Goal: Task Accomplishment & Management: Manage account settings

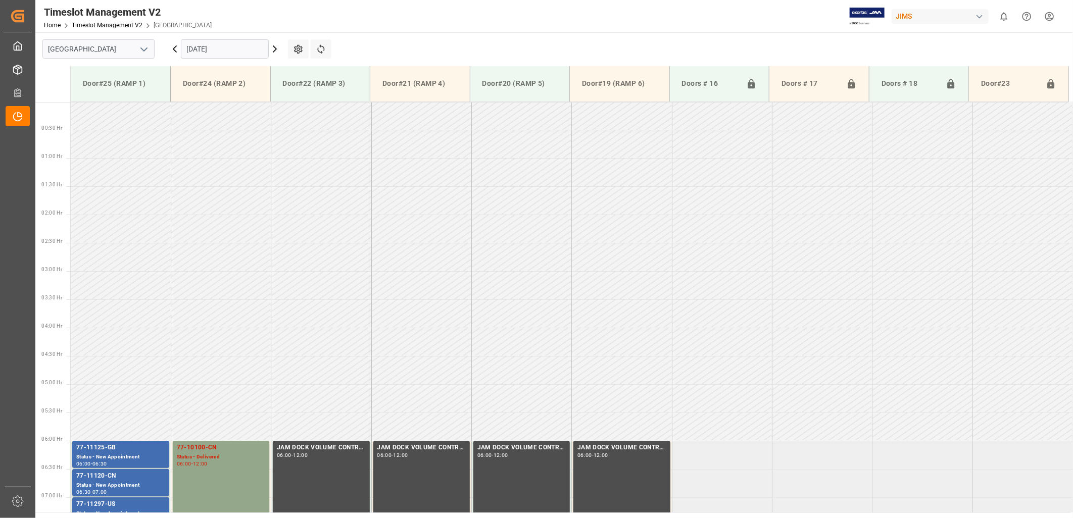
scroll to position [332, 0]
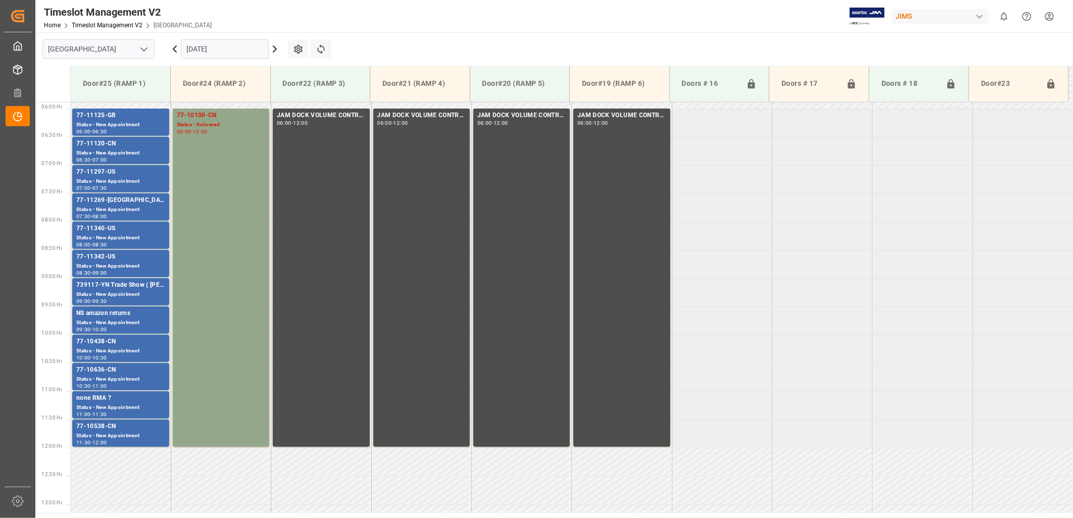
click at [174, 47] on icon at bounding box center [175, 49] width 12 height 12
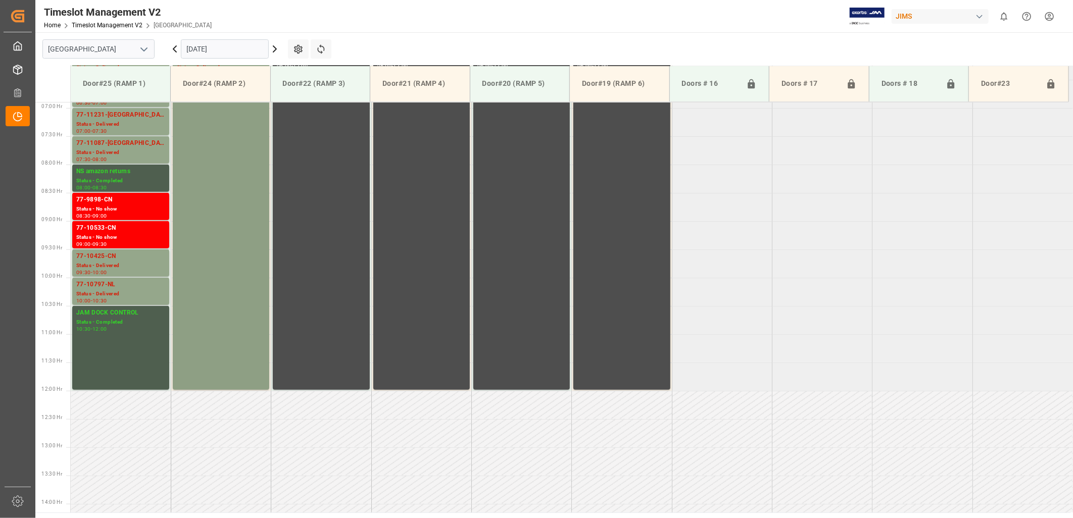
scroll to position [333, 0]
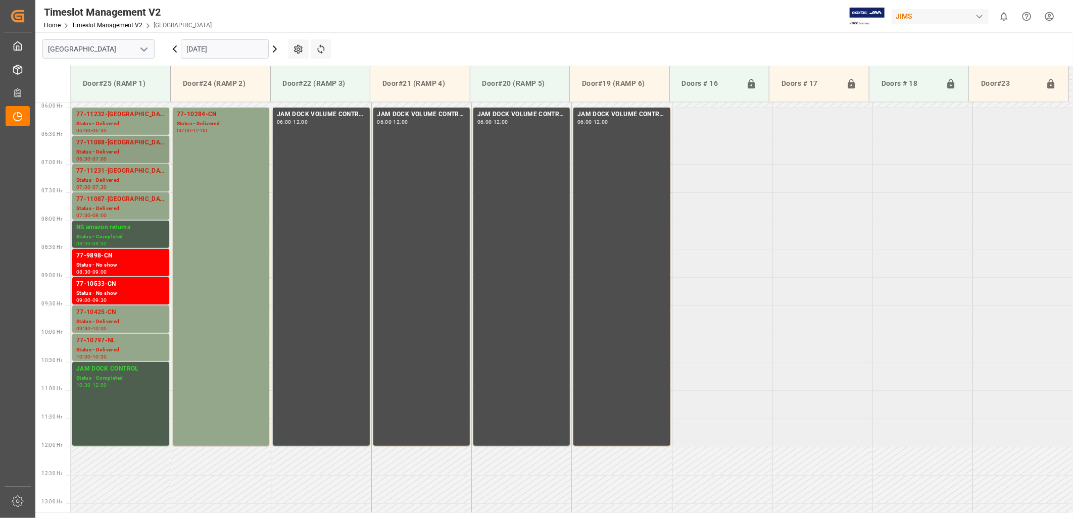
click at [98, 145] on div "77-11088-[GEOGRAPHIC_DATA]" at bounding box center [120, 143] width 89 height 10
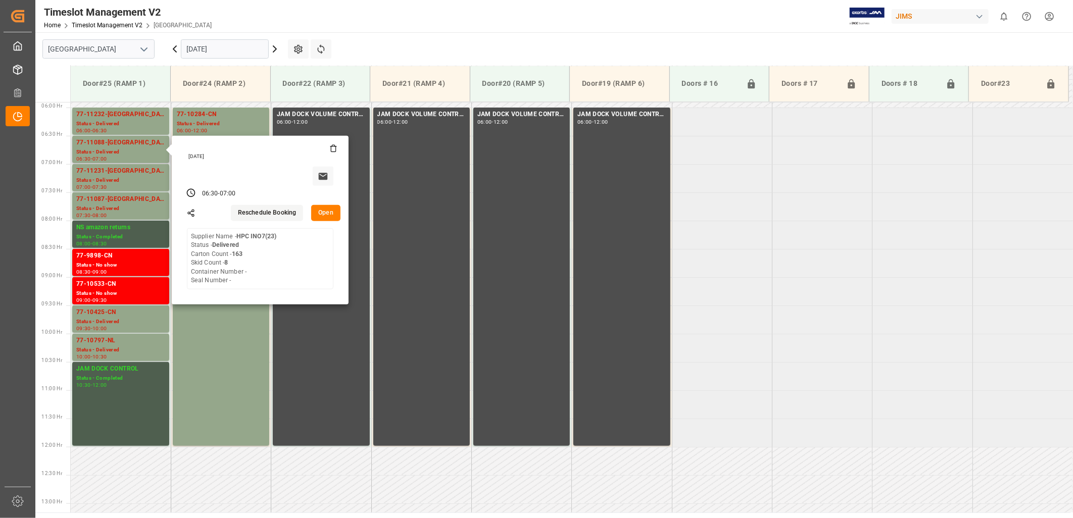
click at [326, 211] on button "Open" at bounding box center [325, 213] width 29 height 16
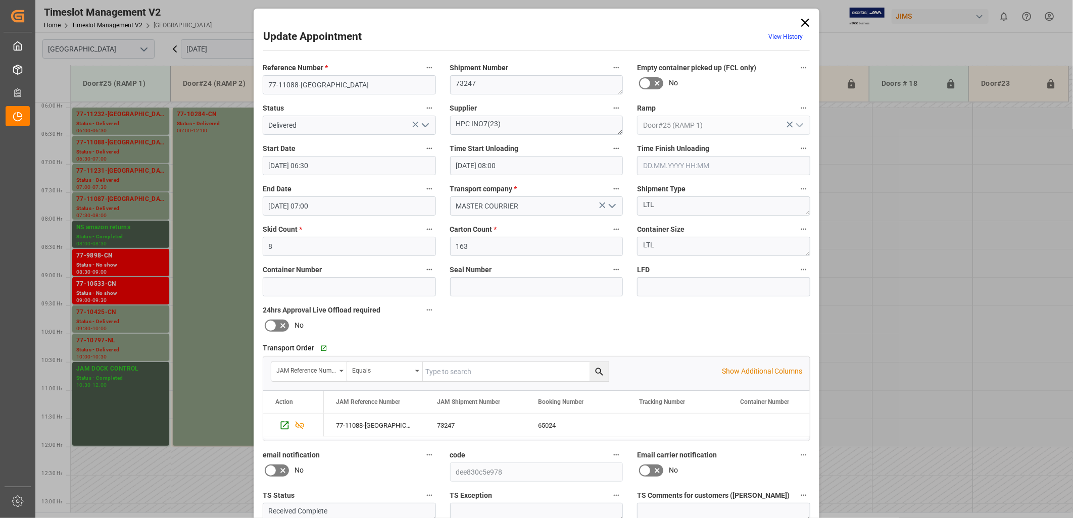
click at [424, 123] on icon "open menu" at bounding box center [425, 125] width 12 height 12
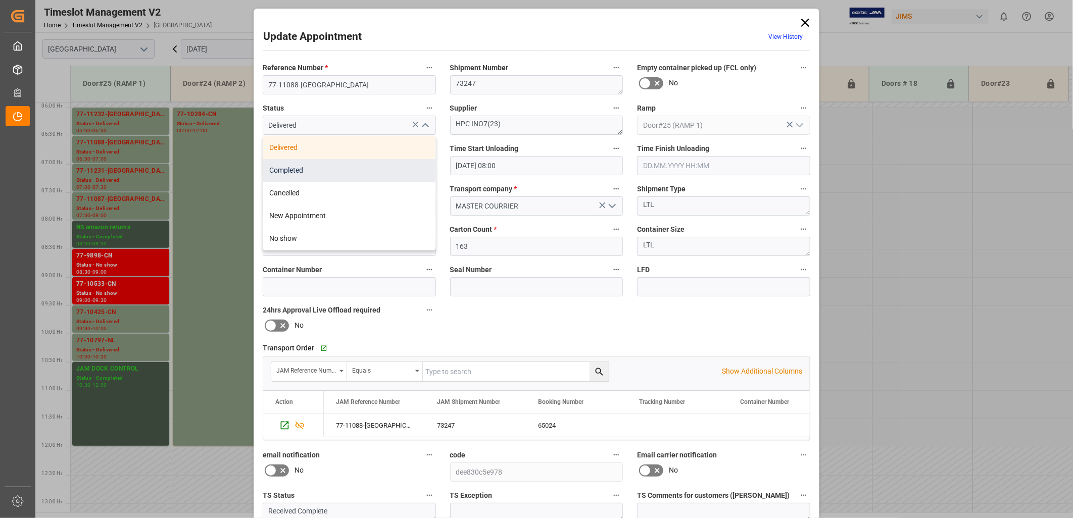
click at [360, 172] on div "Completed" at bounding box center [349, 170] width 172 height 23
type input "Completed"
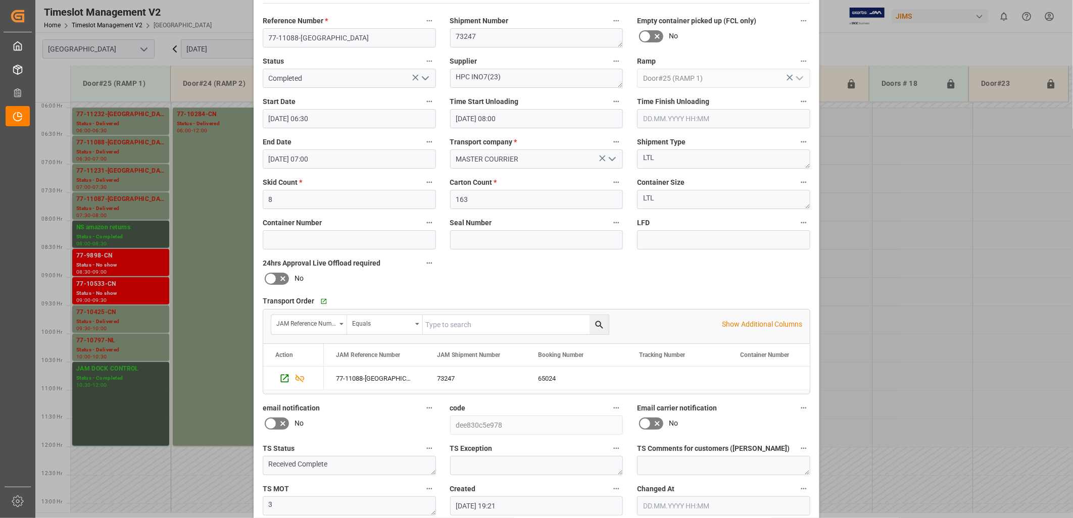
scroll to position [94, 0]
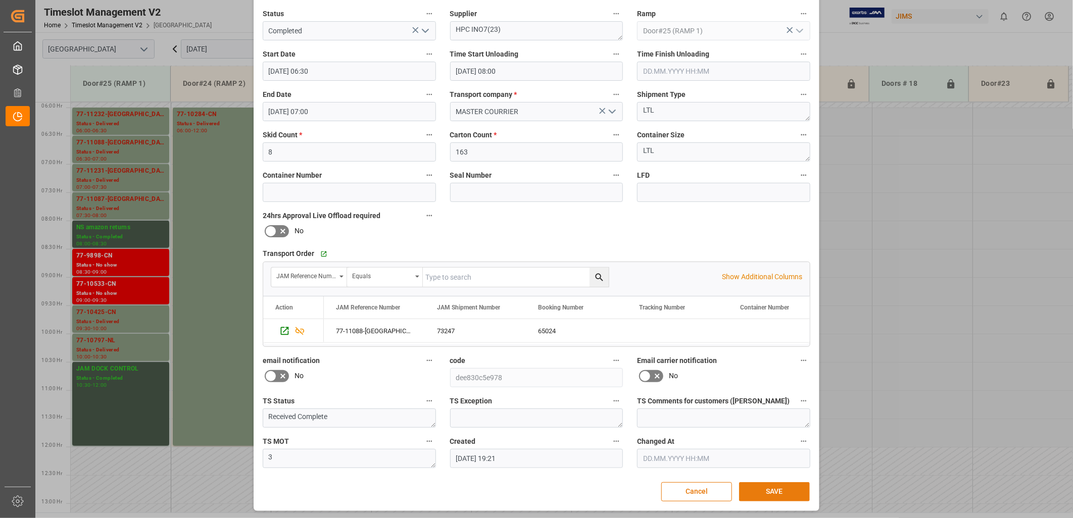
click at [775, 490] on button "SAVE" at bounding box center [774, 491] width 71 height 19
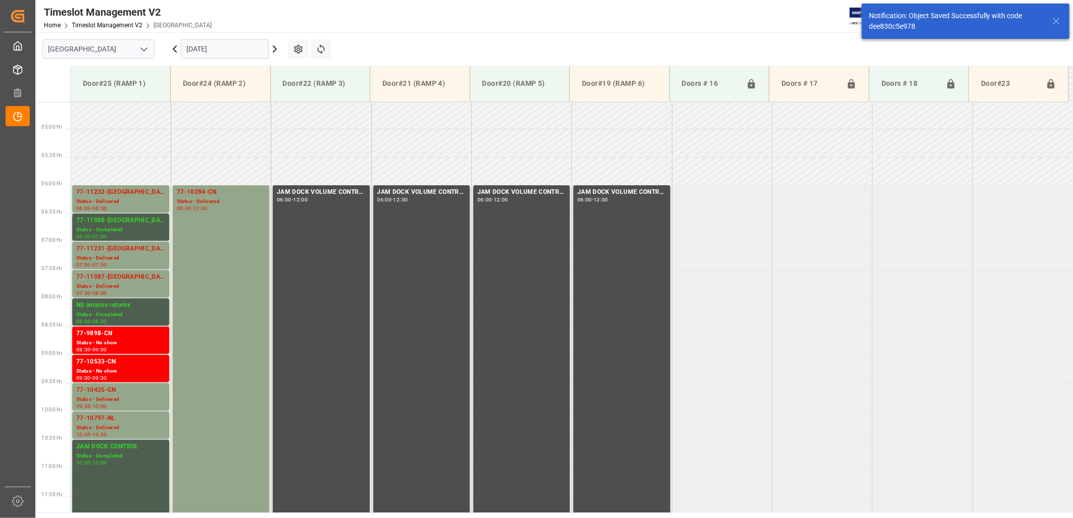
scroll to position [276, 0]
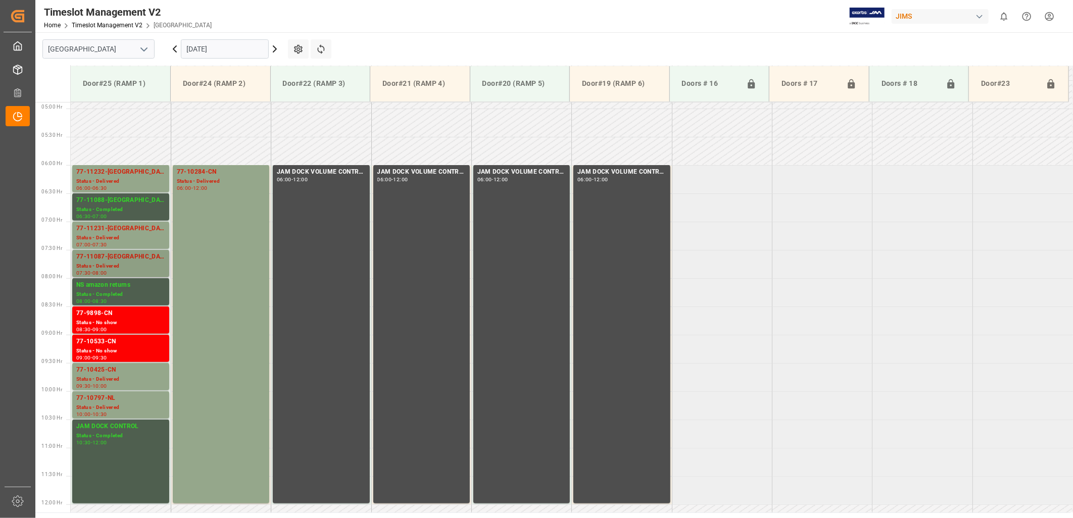
click at [112, 260] on div "77-11087-[GEOGRAPHIC_DATA]" at bounding box center [120, 257] width 89 height 10
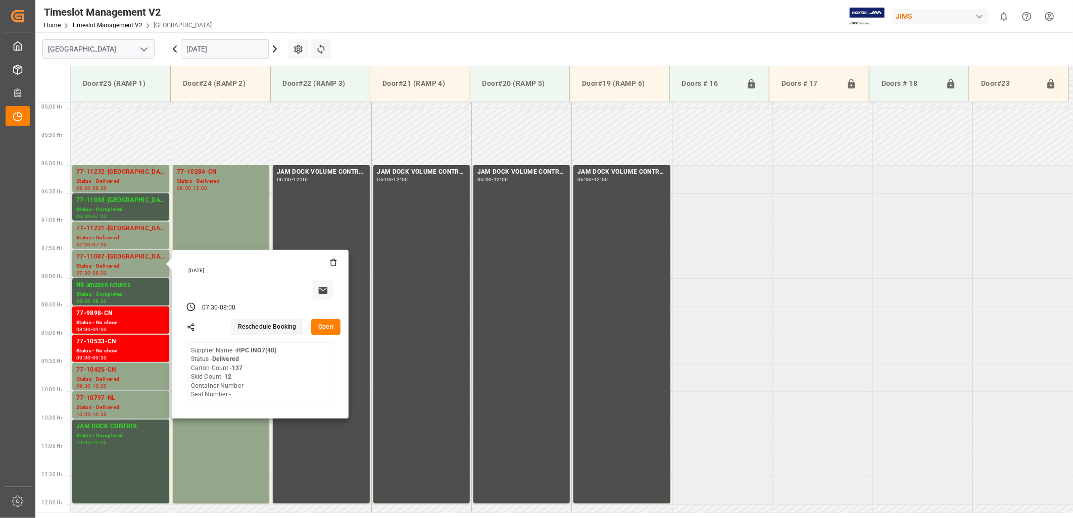
click at [328, 327] on button "Open" at bounding box center [325, 327] width 29 height 16
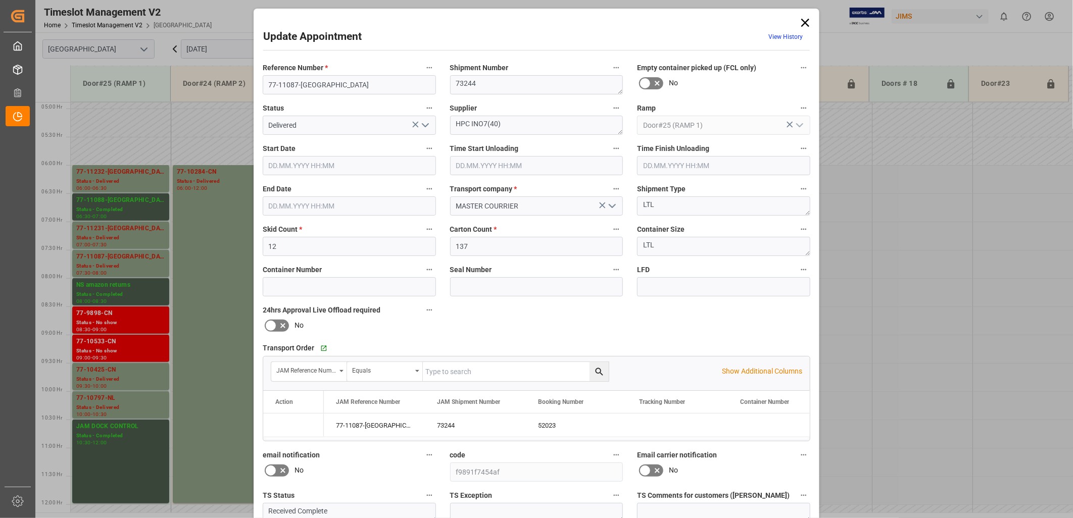
type input "[DATE] 07:30"
type input "[DATE] 08:00"
type input "[DATE] 19:24"
click at [422, 124] on icon "open menu" at bounding box center [425, 125] width 12 height 12
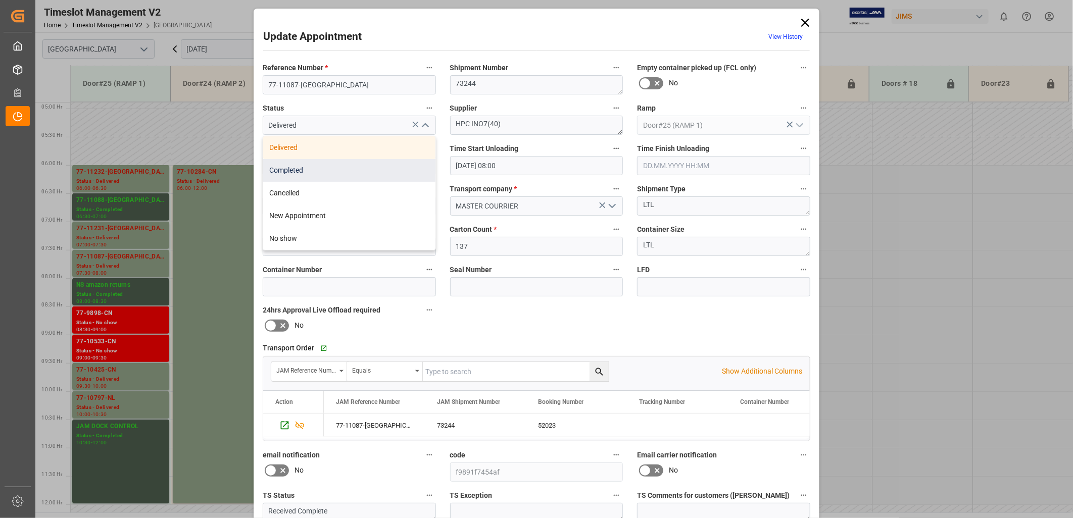
click at [345, 173] on div "Completed" at bounding box center [349, 170] width 172 height 23
type input "Completed"
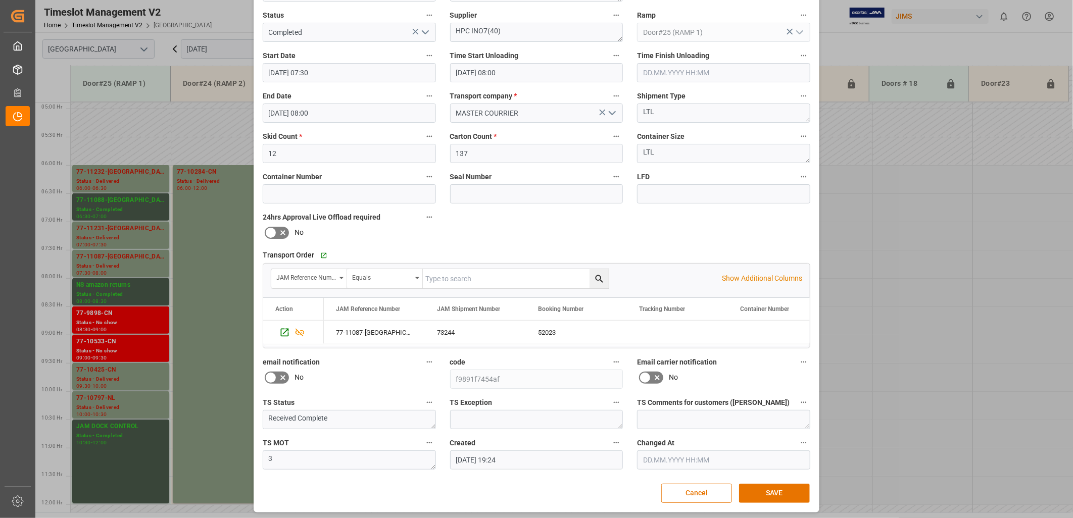
scroll to position [94, 0]
click at [769, 488] on button "SAVE" at bounding box center [774, 491] width 71 height 19
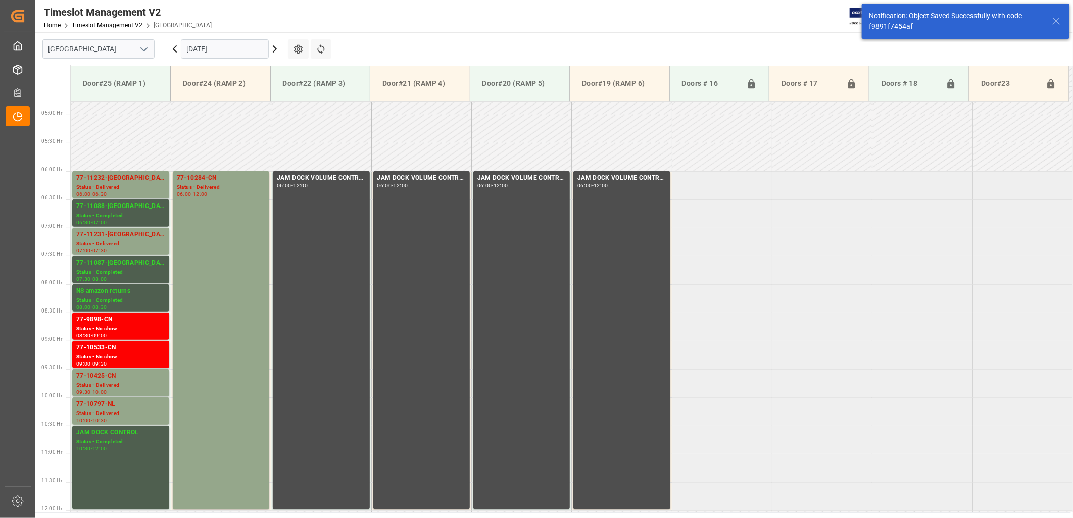
scroll to position [332, 0]
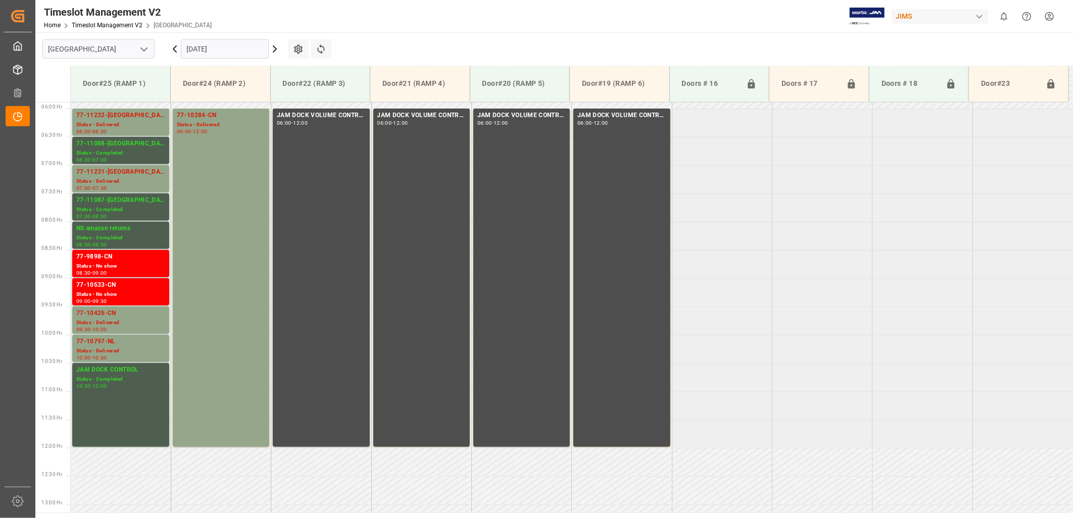
click at [236, 49] on input "[DATE]" at bounding box center [225, 48] width 88 height 19
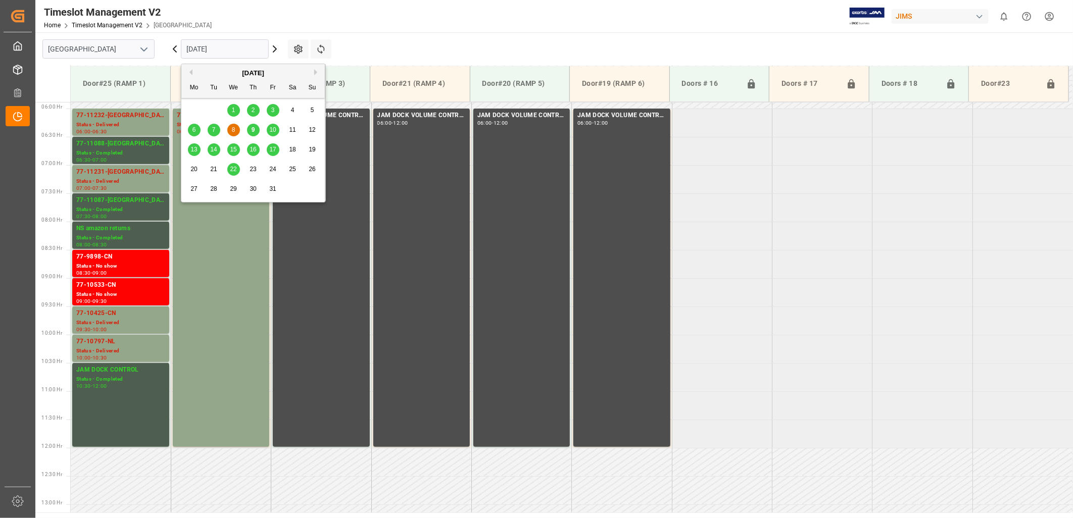
click at [253, 133] on span "9" at bounding box center [254, 129] width 4 height 7
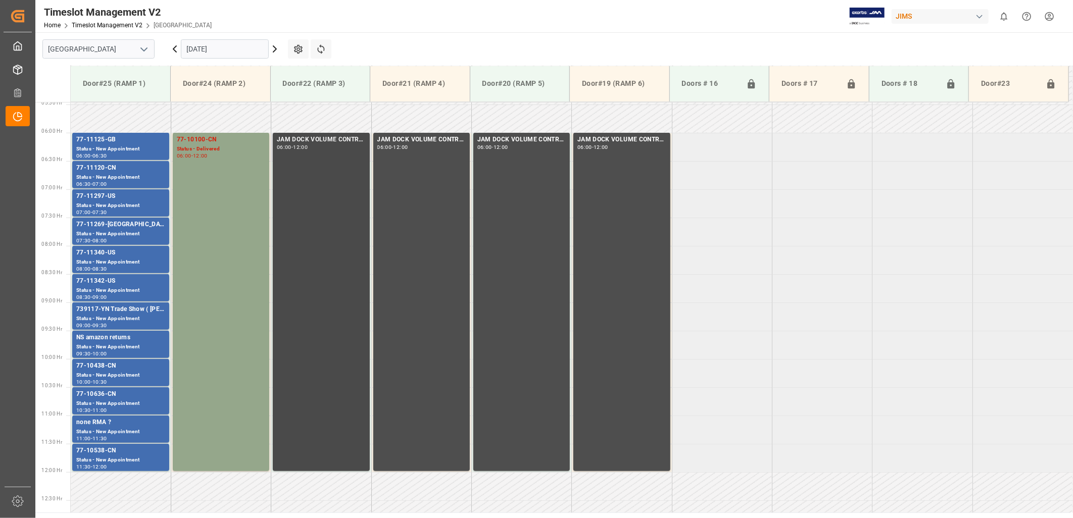
scroll to position [333, 0]
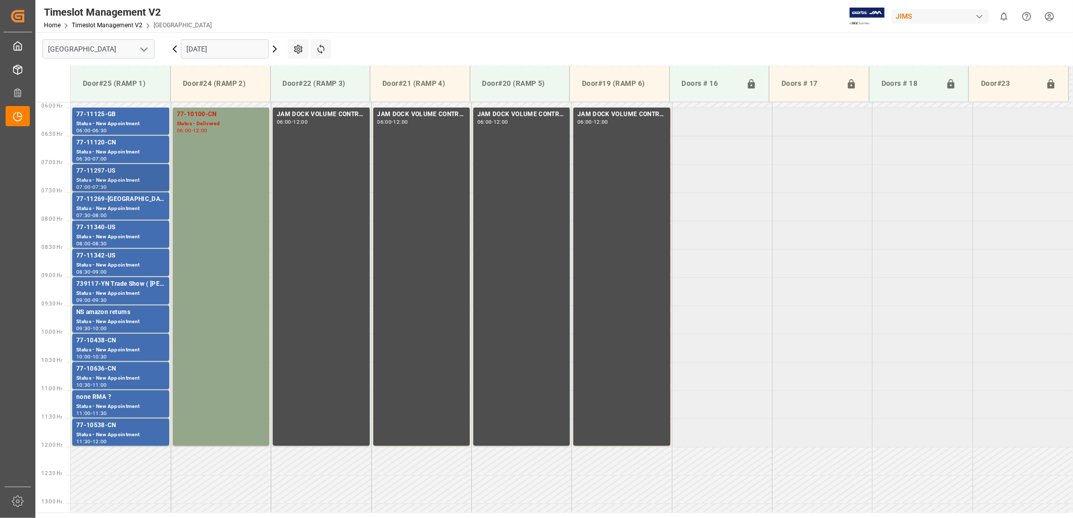
click at [108, 170] on div "77-11297-US" at bounding box center [120, 171] width 89 height 10
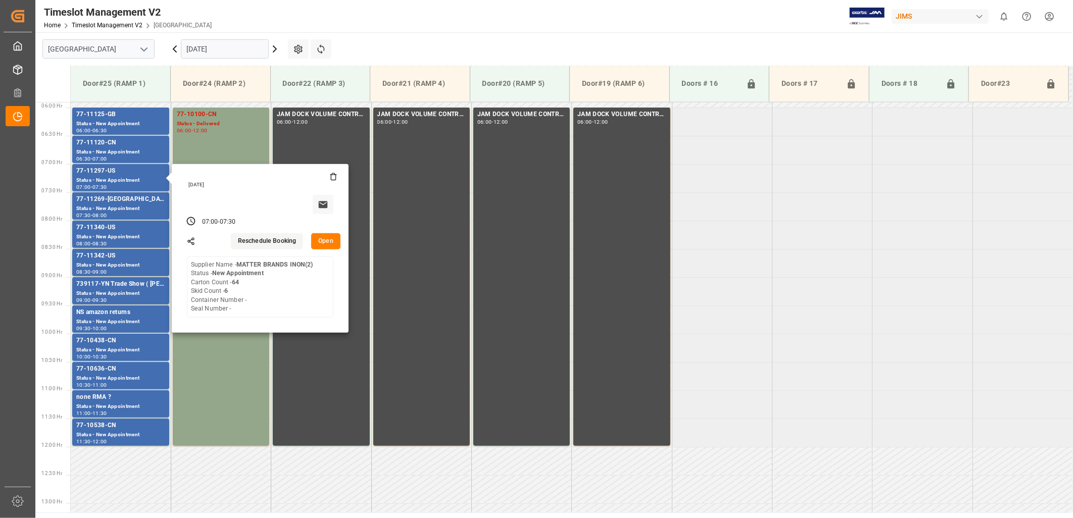
click at [324, 239] on button "Open" at bounding box center [325, 241] width 29 height 16
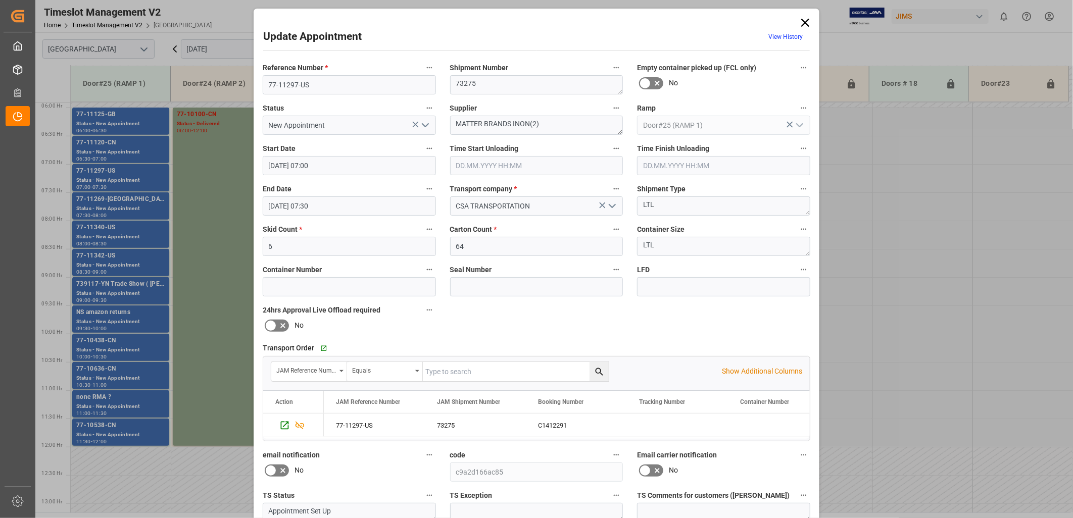
drag, startPoint x: 422, startPoint y: 127, endPoint x: 420, endPoint y: 131, distance: 5.2
click at [422, 127] on icon "open menu" at bounding box center [425, 125] width 12 height 12
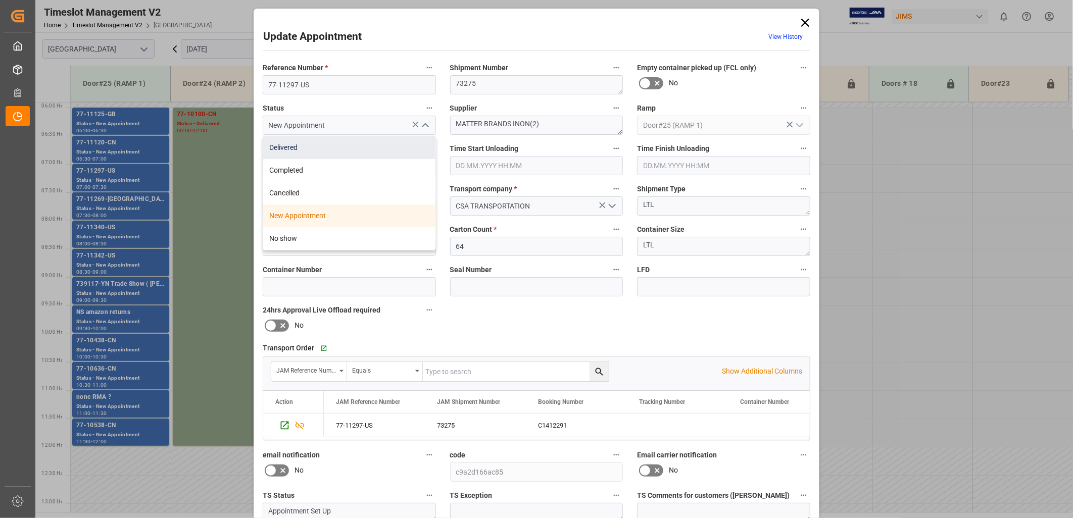
click at [325, 146] on div "Delivered" at bounding box center [349, 147] width 172 height 23
type input "Delivered"
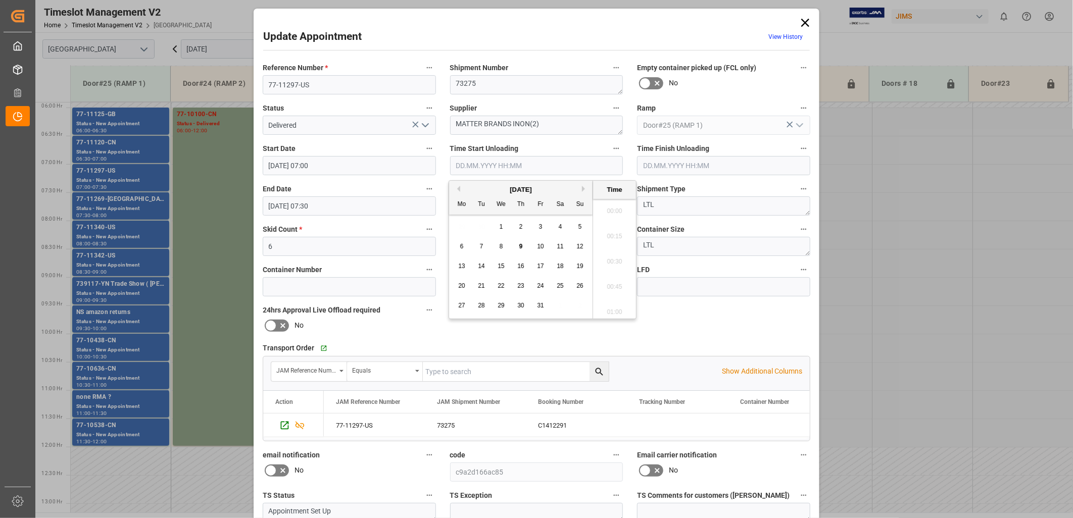
click at [485, 168] on input "text" at bounding box center [536, 165] width 173 height 19
click at [519, 248] on span "9" at bounding box center [521, 246] width 4 height 7
click at [613, 255] on li "08:00" at bounding box center [614, 258] width 43 height 25
type input "[DATE] 08:00"
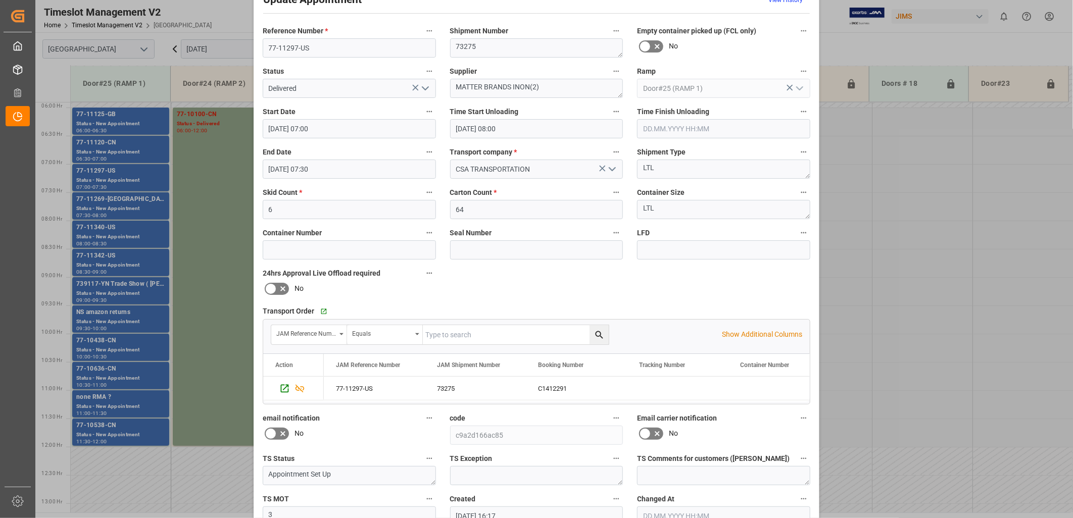
scroll to position [94, 0]
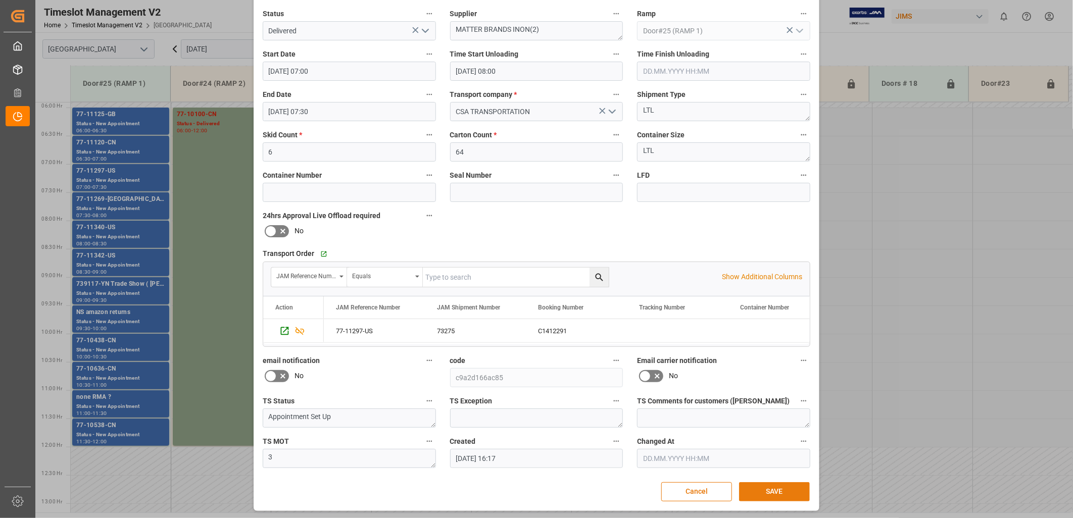
click at [768, 488] on button "SAVE" at bounding box center [774, 491] width 71 height 19
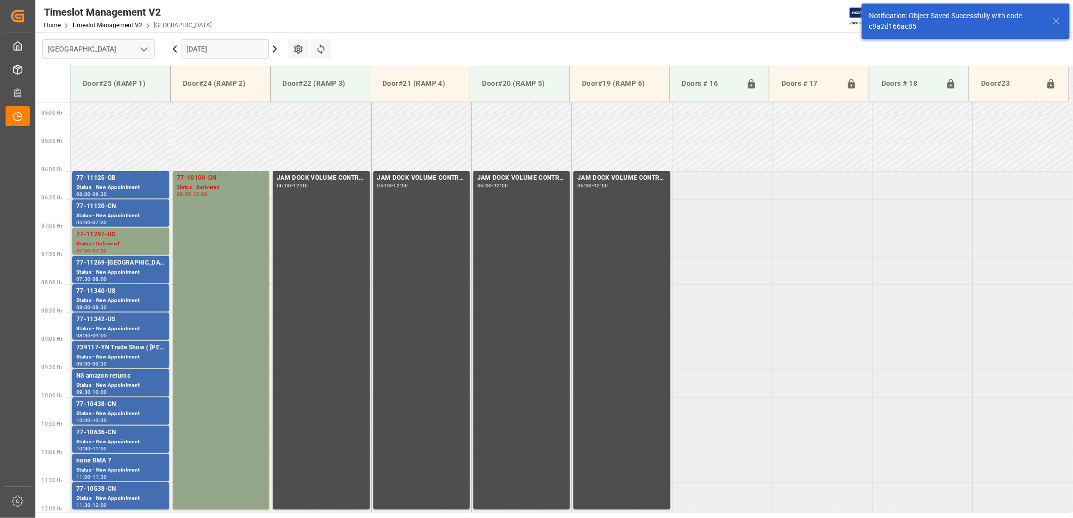
scroll to position [332, 0]
